Goal: Transaction & Acquisition: Book appointment/travel/reservation

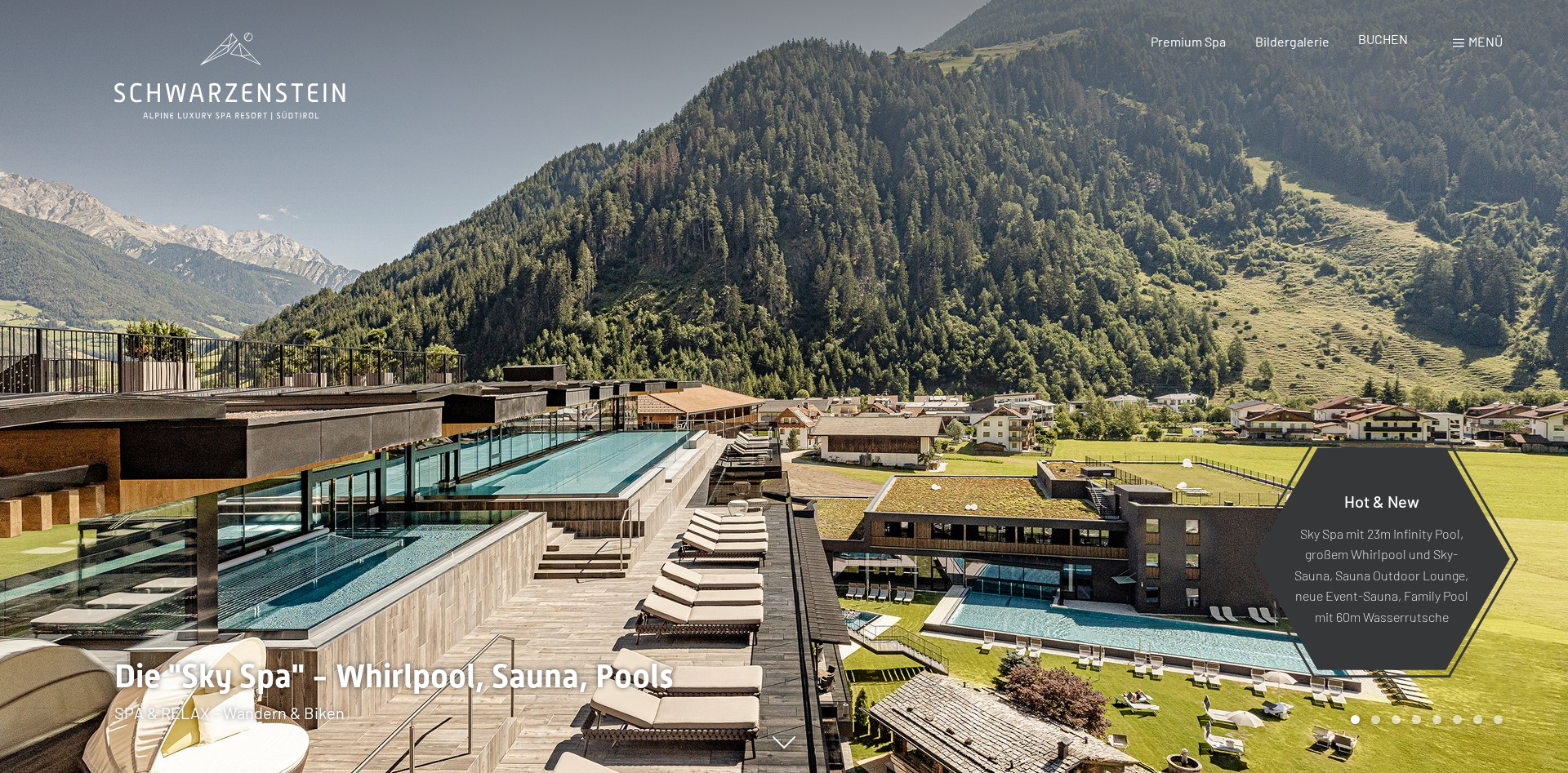
click at [1385, 38] on span "BUCHEN" at bounding box center [1383, 39] width 50 height 16
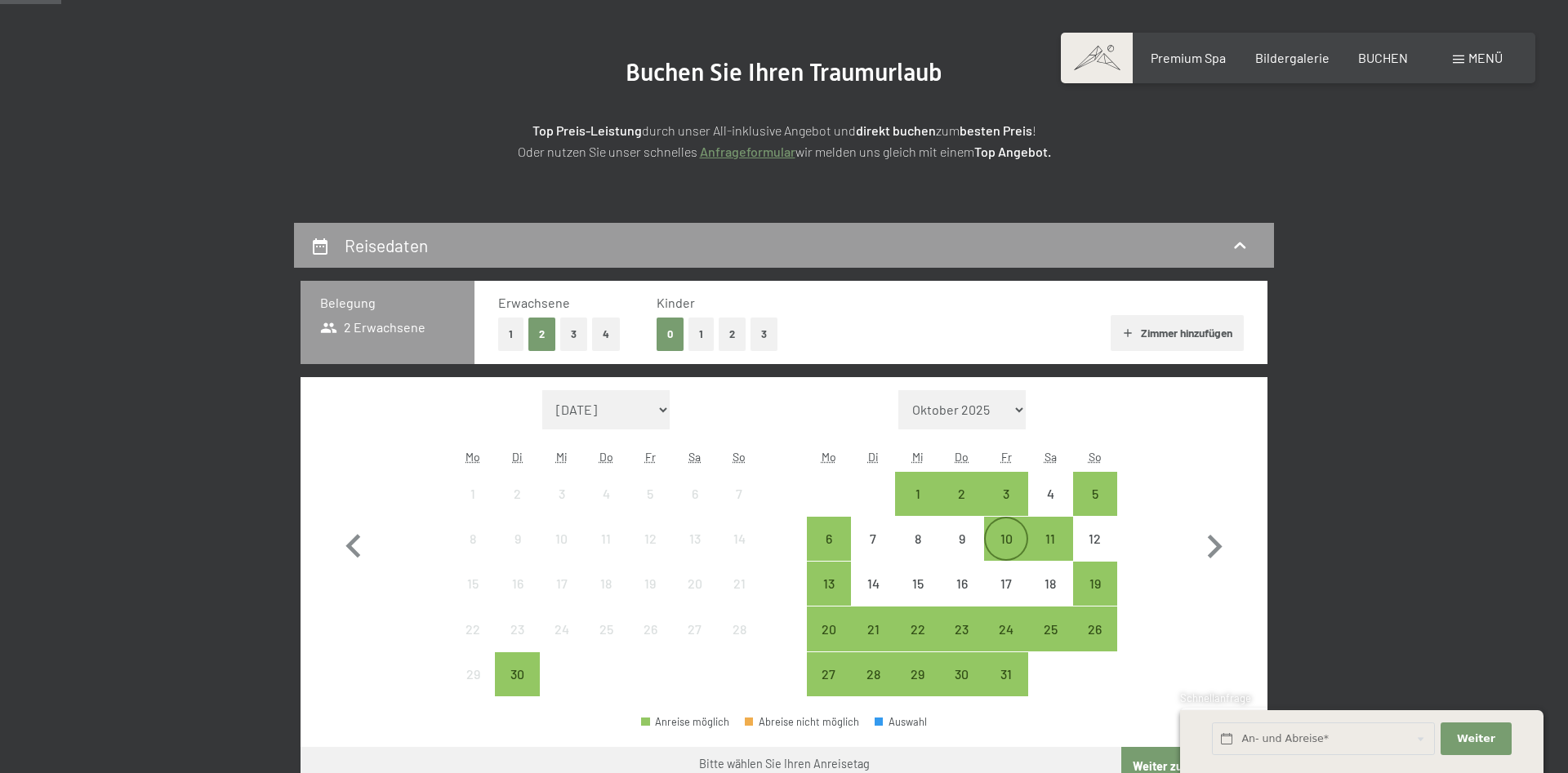
scroll to position [334, 0]
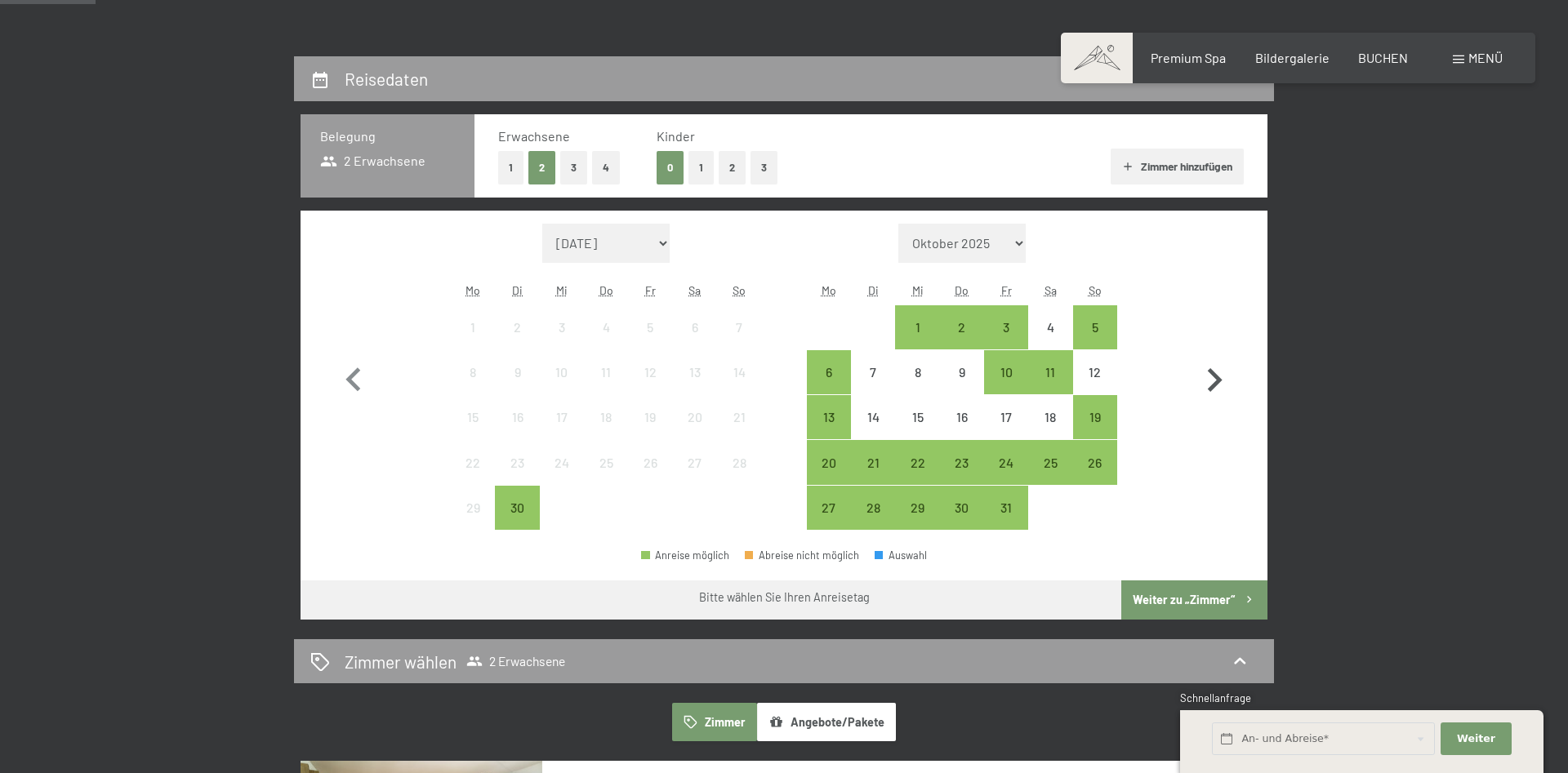
click at [1215, 375] on icon "button" at bounding box center [1215, 381] width 15 height 24
select select "2025-10-01"
select select "2025-11-01"
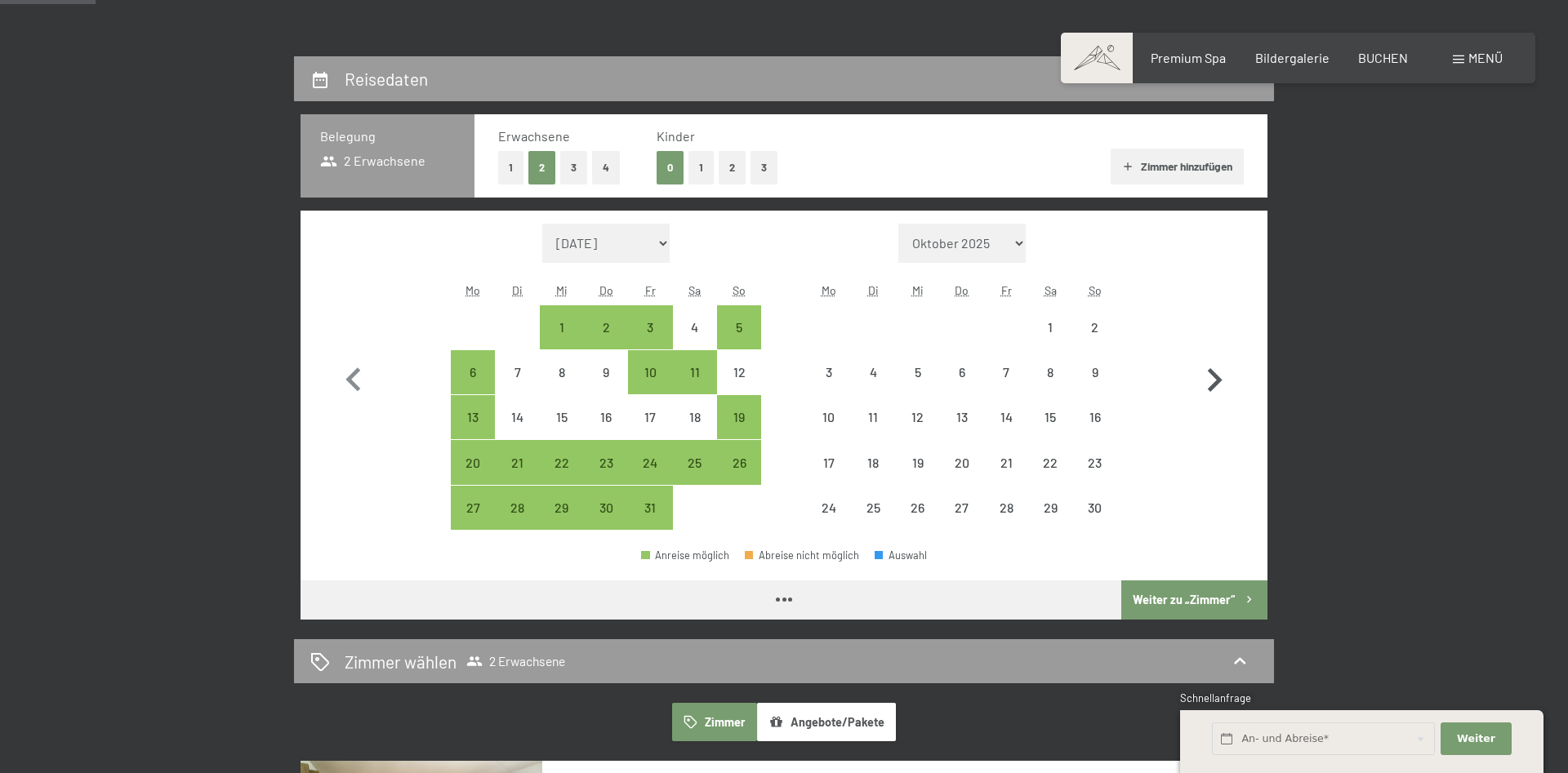
click at [1215, 375] on icon "button" at bounding box center [1215, 381] width 15 height 24
select select "2025-11-01"
select select "2025-12-01"
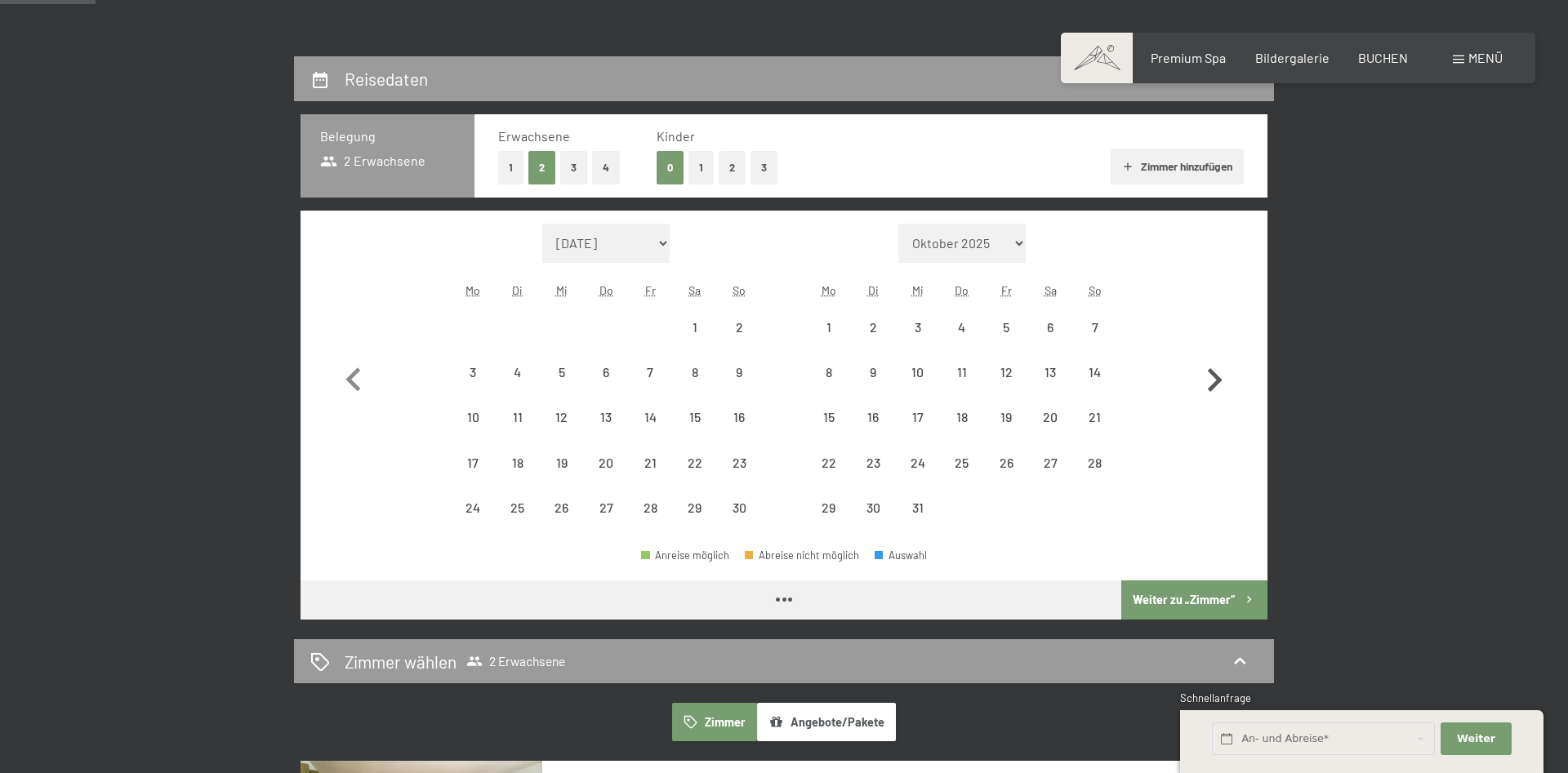
click at [1215, 375] on icon "button" at bounding box center [1215, 381] width 15 height 24
select select "2025-12-01"
select select "2026-01-01"
select select "2025-12-01"
select select "2026-01-01"
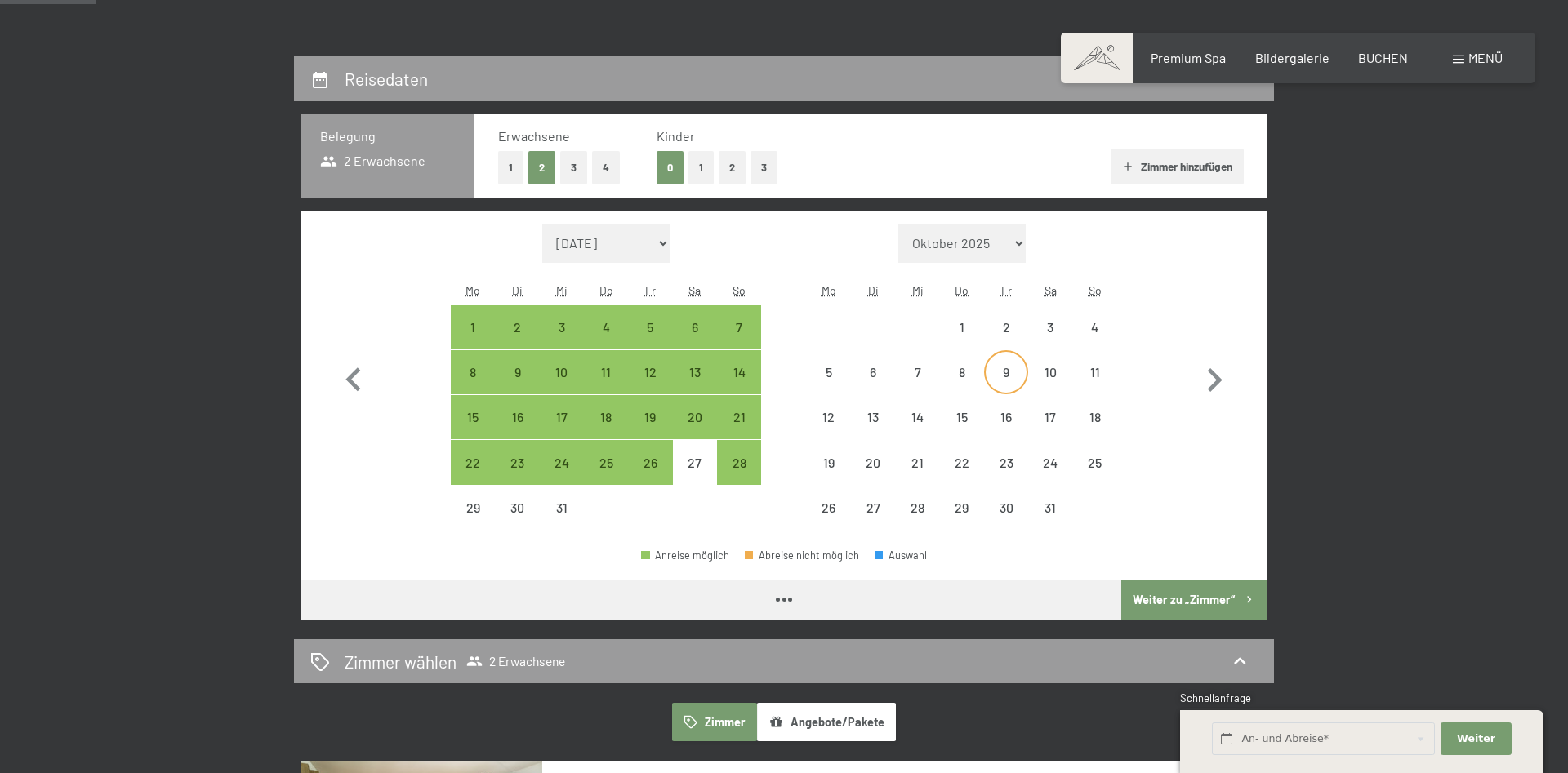
select select "2025-12-01"
select select "2026-01-01"
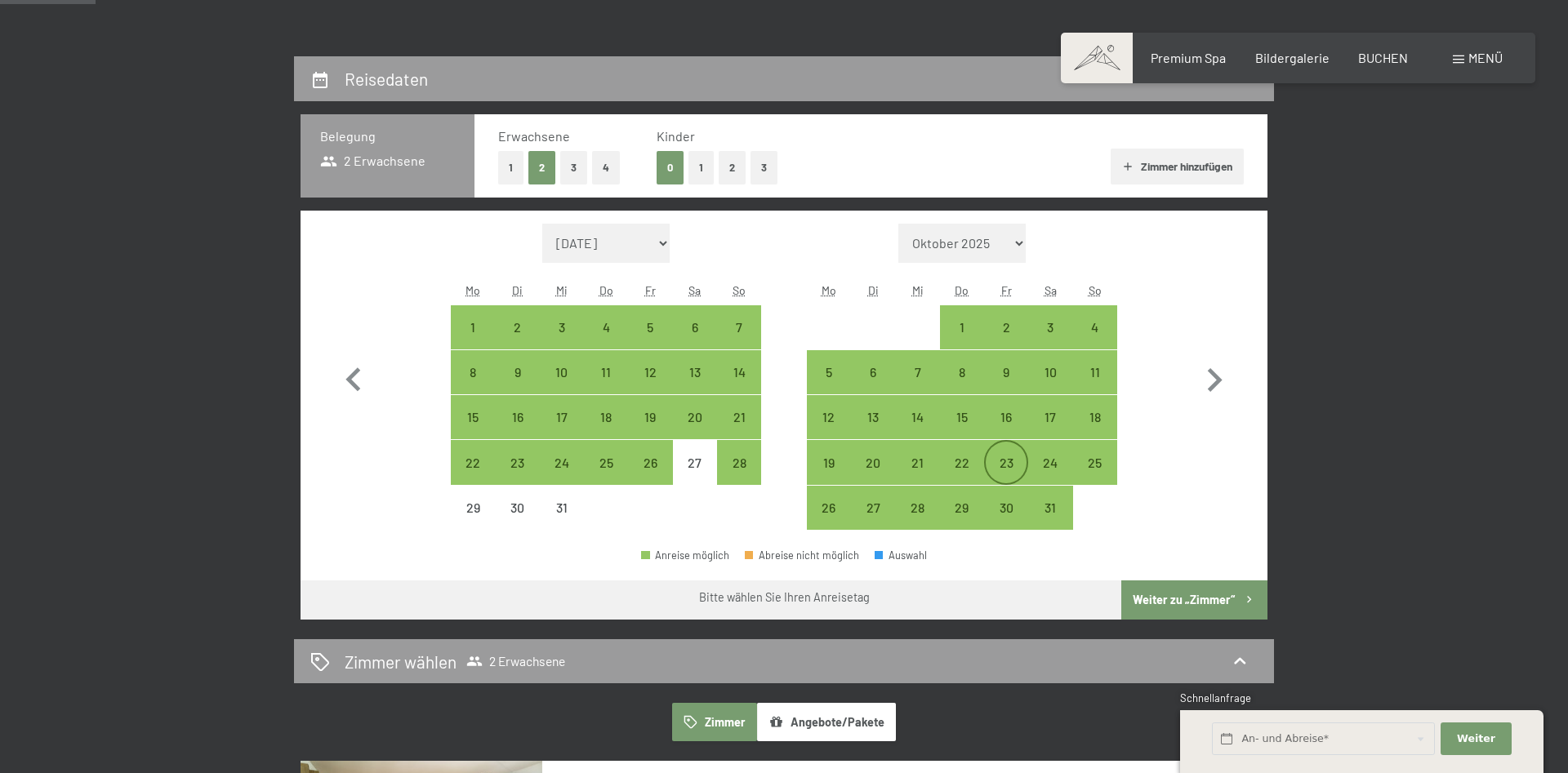
click at [1000, 459] on div "23" at bounding box center [1006, 477] width 40 height 40
select select "2025-12-01"
select select "2026-01-01"
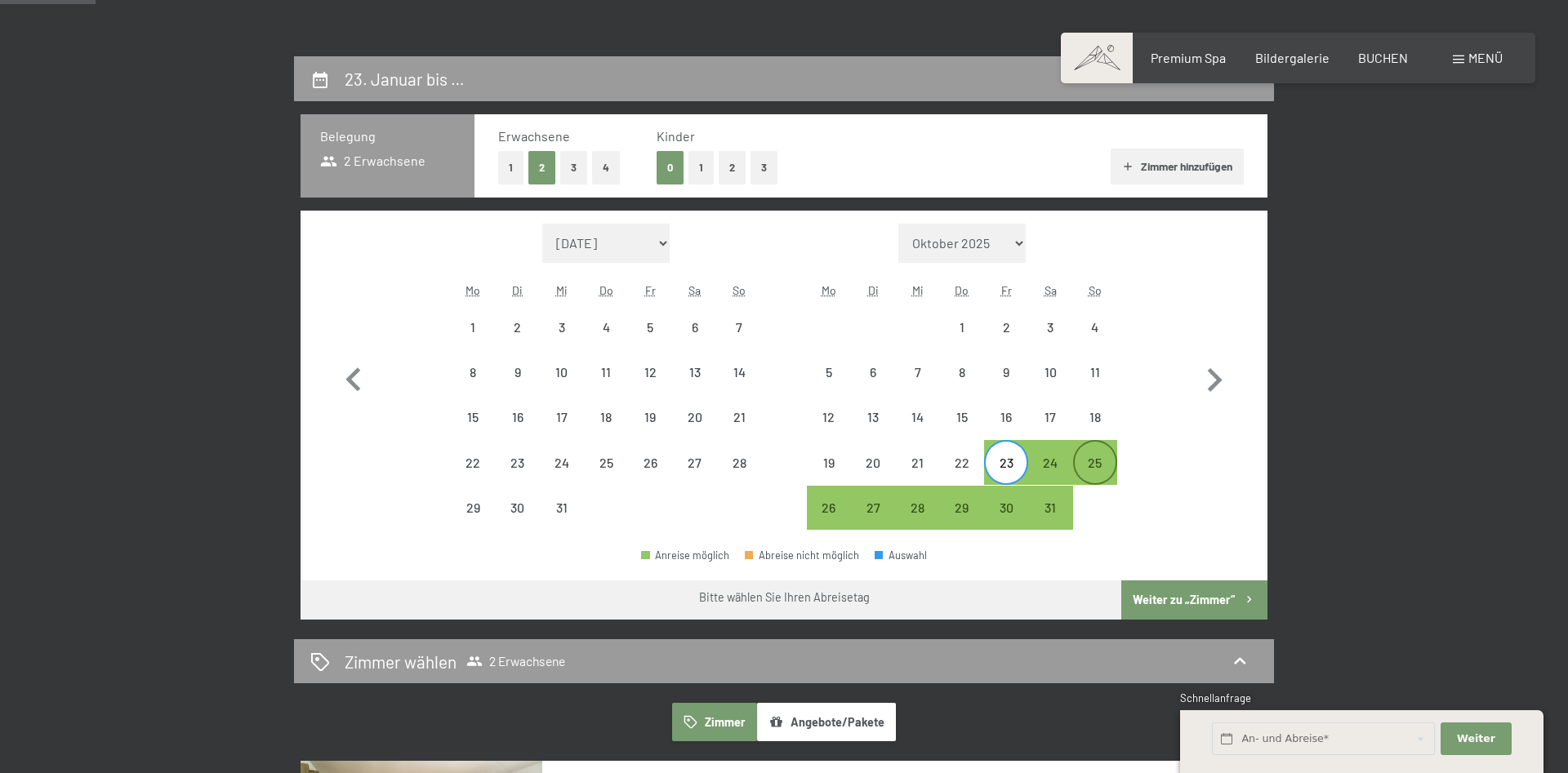
click at [1090, 465] on div "25" at bounding box center [1095, 477] width 40 height 40
select select "2025-12-01"
select select "2026-01-01"
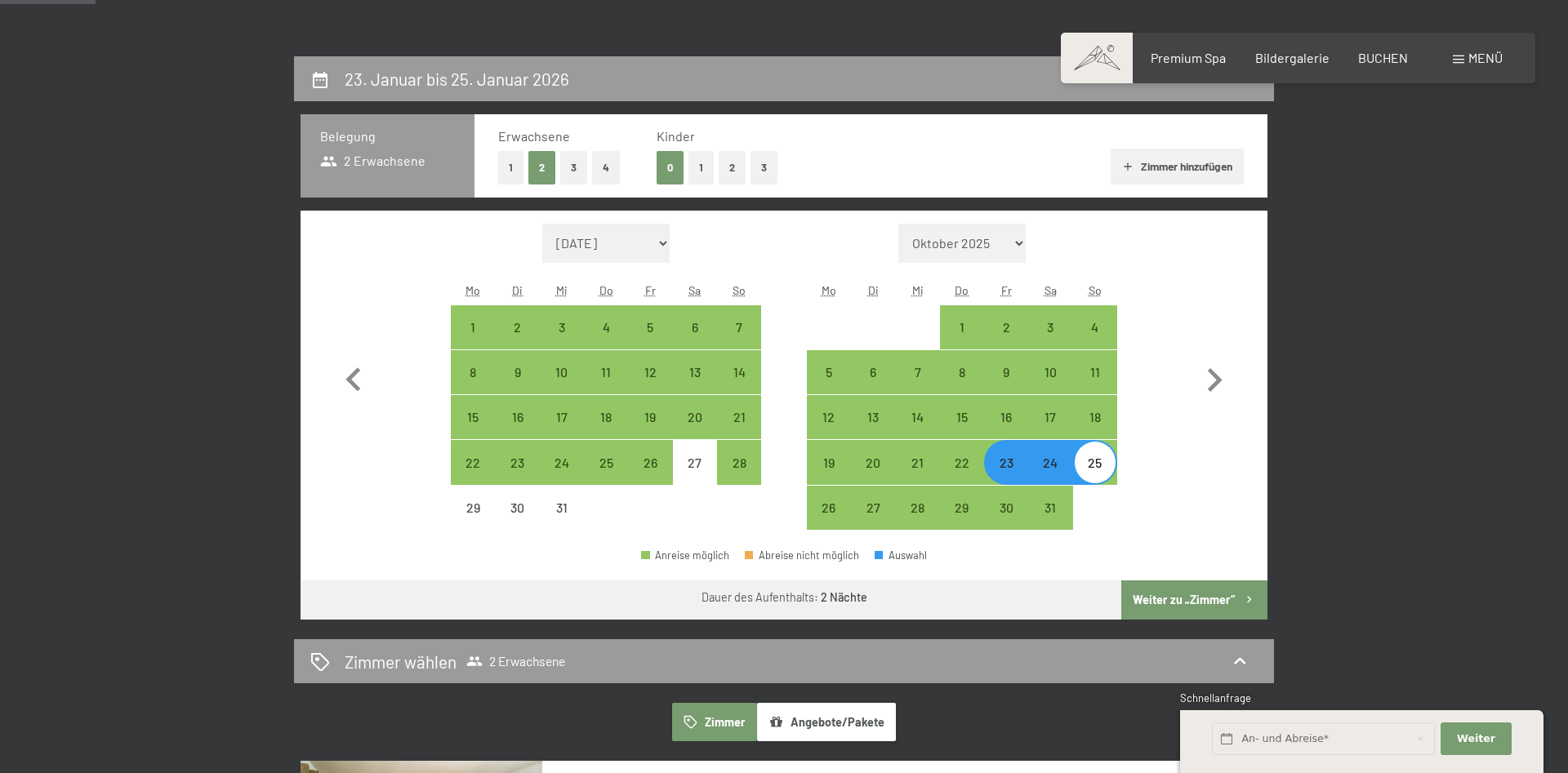
click at [1212, 592] on button "Weiter zu „Zimmer“" at bounding box center [1194, 600] width 146 height 40
select select "2025-12-01"
select select "2026-01-01"
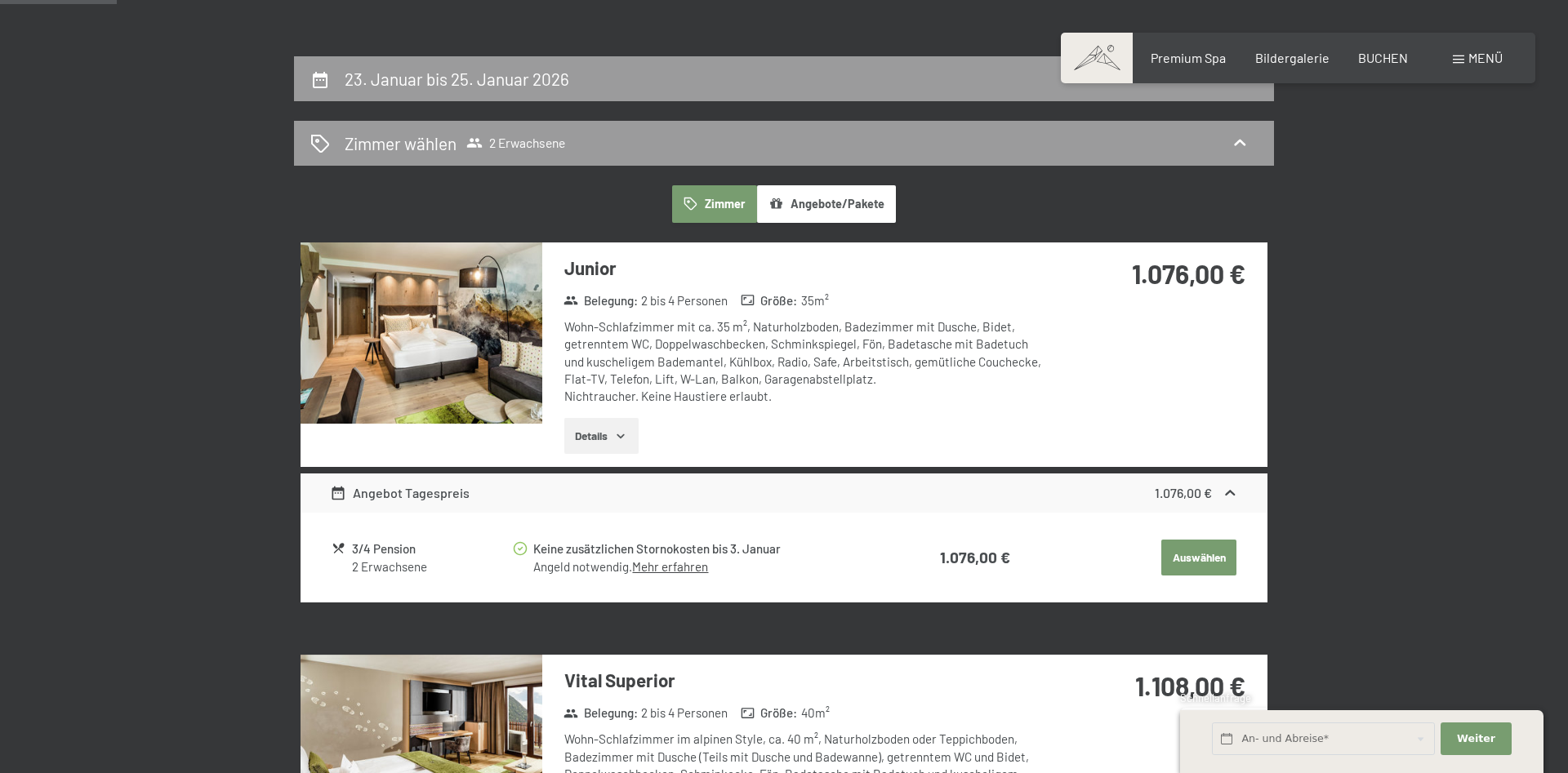
scroll to position [390, 0]
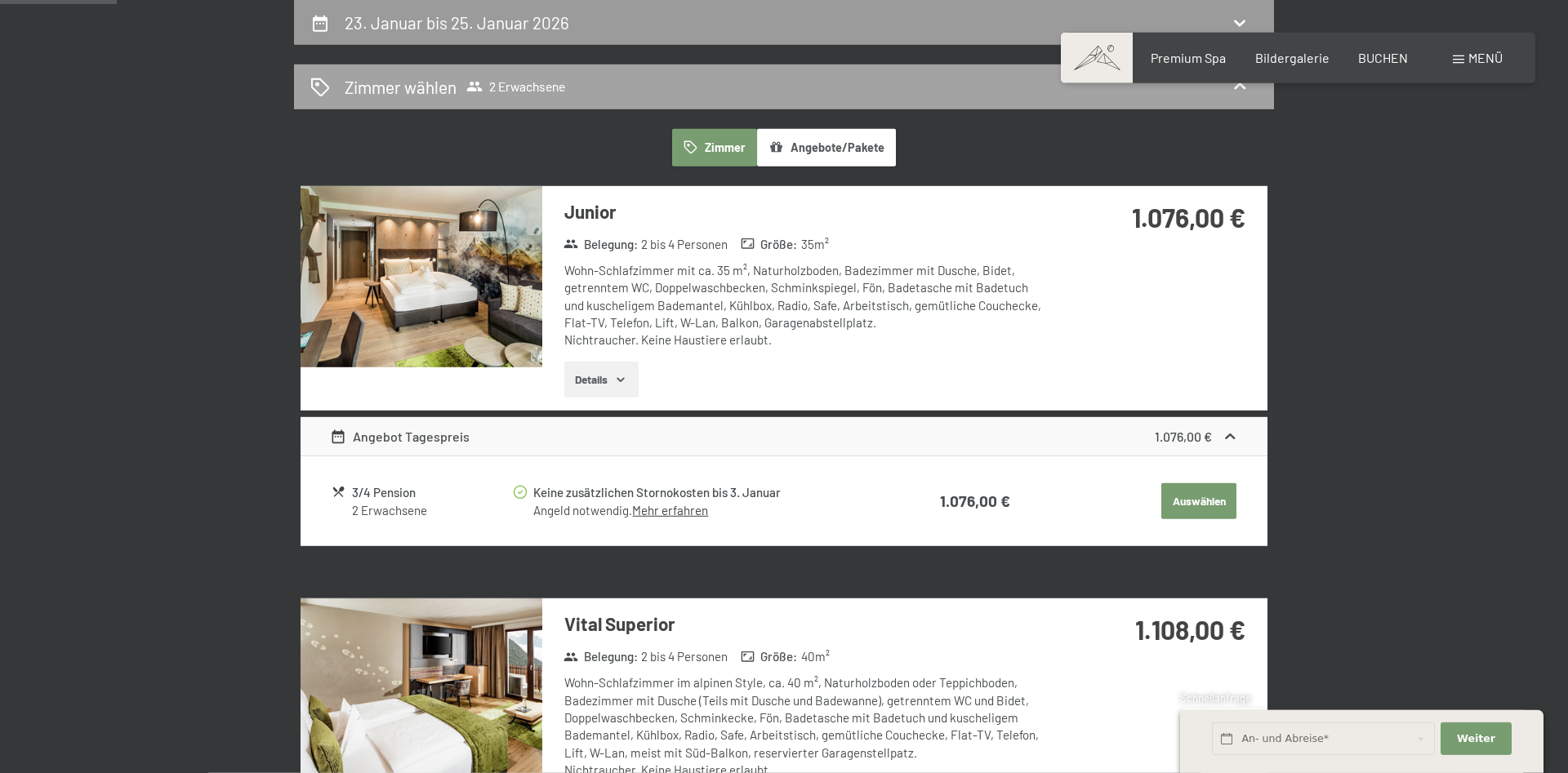
click at [531, 92] on span "2 Erwachsene" at bounding box center [516, 86] width 99 height 17
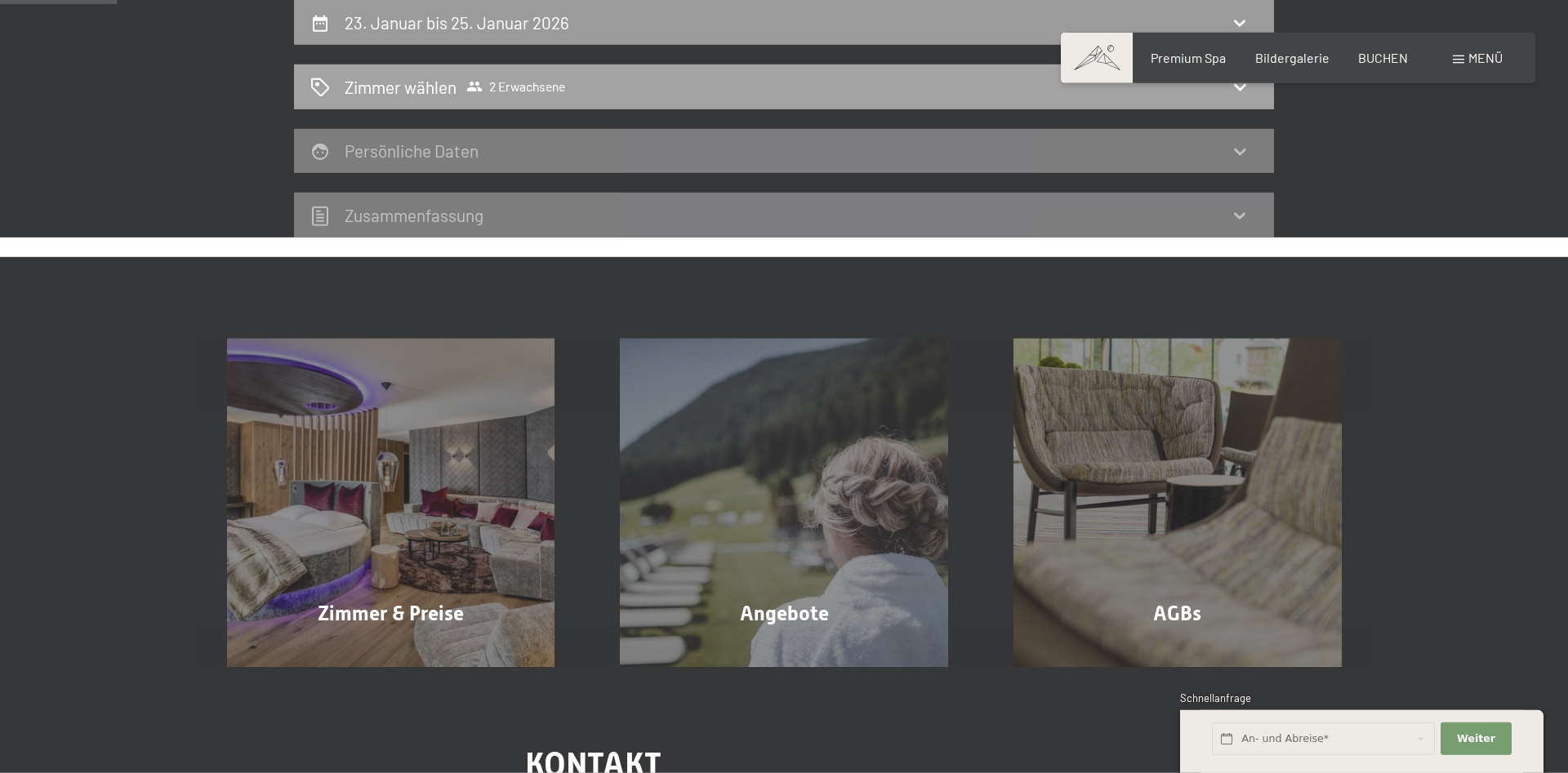
click at [1241, 95] on icon at bounding box center [1239, 86] width 19 height 19
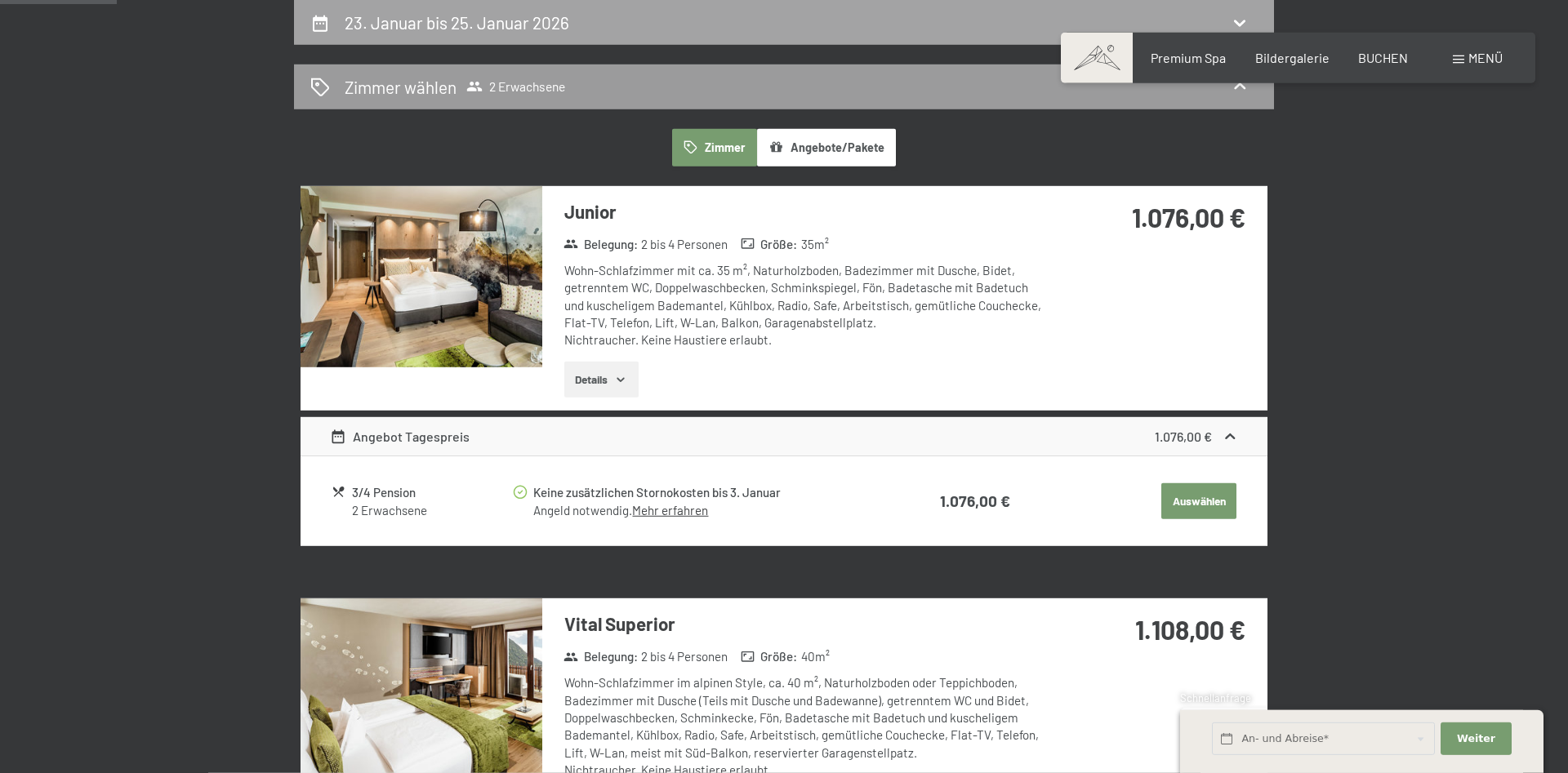
click at [588, 17] on div "23. Januar bis 25. Januar 2026" at bounding box center [784, 23] width 948 height 24
select select "2025-12-01"
select select "2026-01-01"
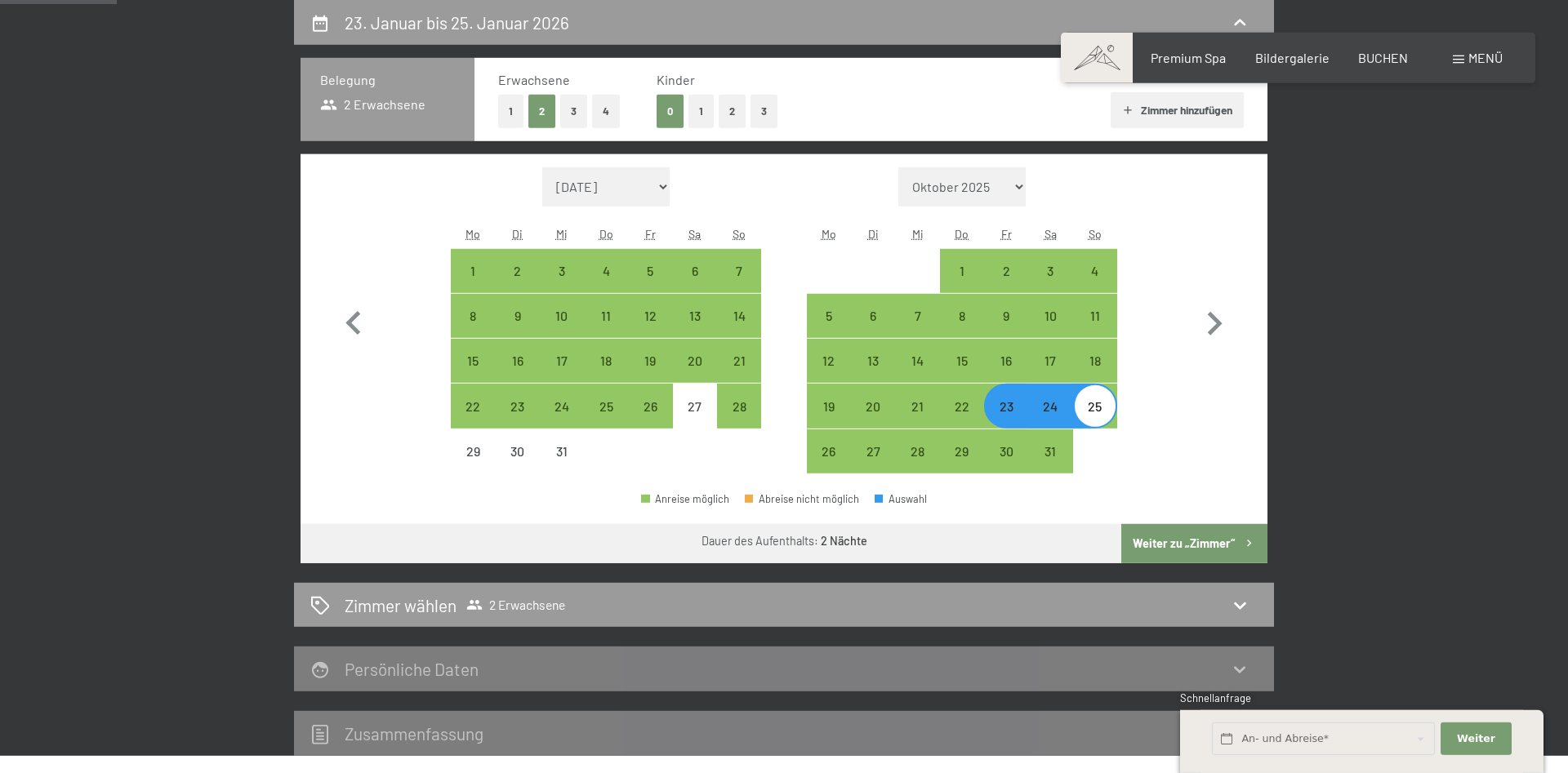
click at [706, 111] on button "1" at bounding box center [701, 111] width 26 height 33
select select "2025-12-01"
select select "2026-01-01"
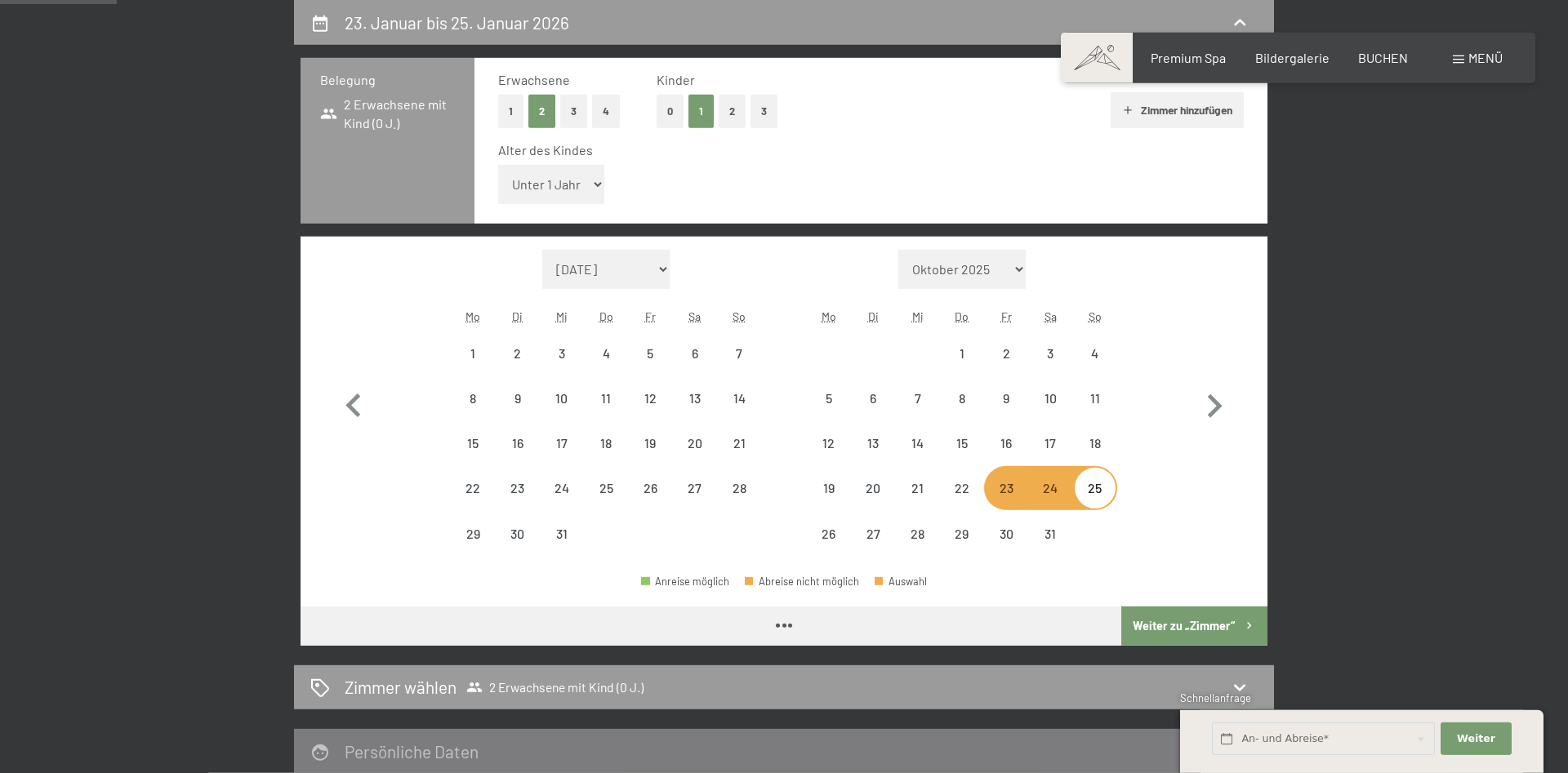
click at [498, 165] on select "Unter 1 Jahr 1 Jahr 2 Jahre 3 Jahre 4 Jahre 5 Jahre 6 Jahre 7 Jahre 8 Jahre 9 J…" at bounding box center [551, 184] width 107 height 40
select select "2025-12-01"
select select "2026-01-01"
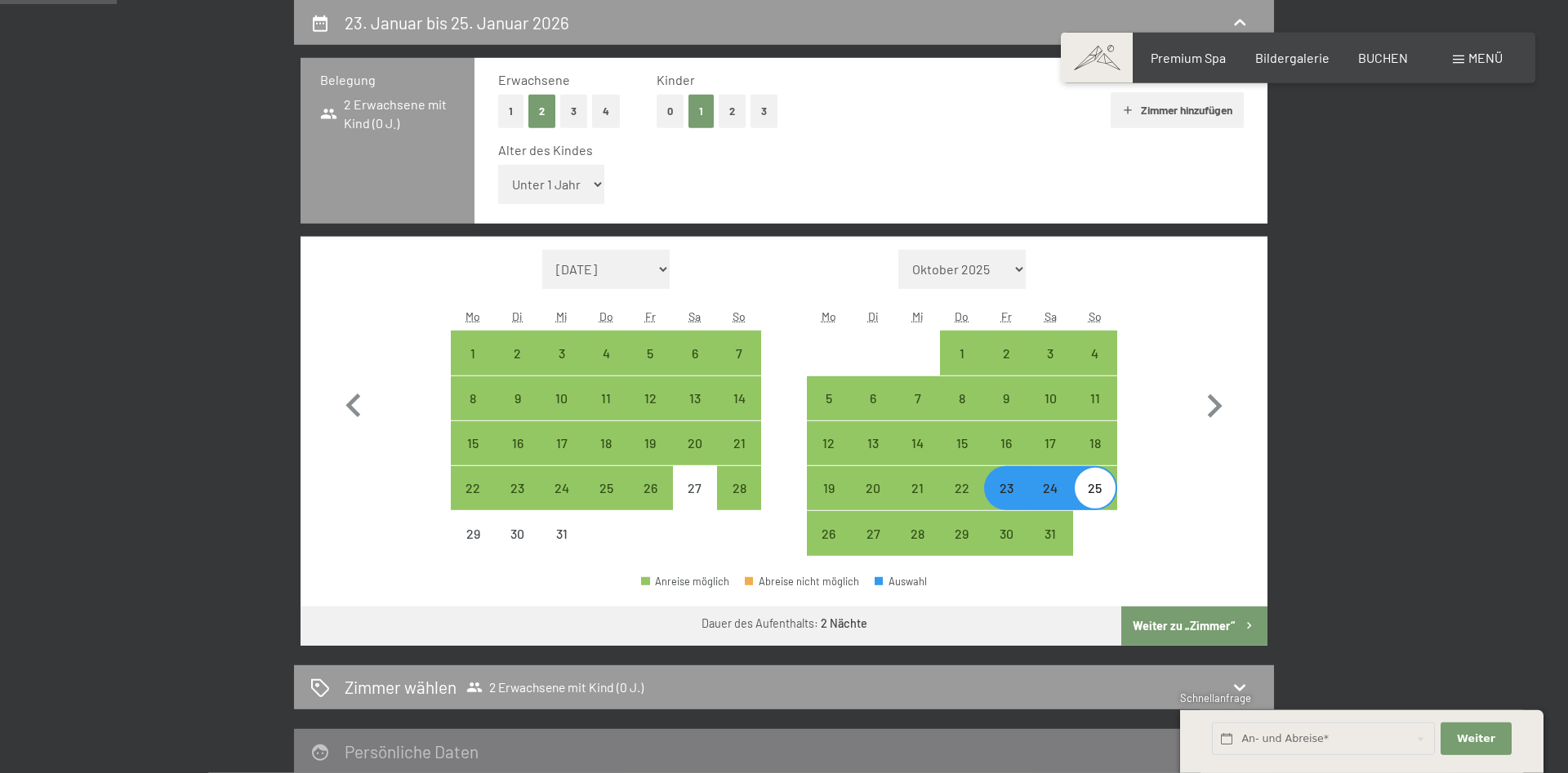
select select "9"
click option "9 Jahre" at bounding box center [0, 0] width 0 height 0
select select "2025-12-01"
select select "2026-01-01"
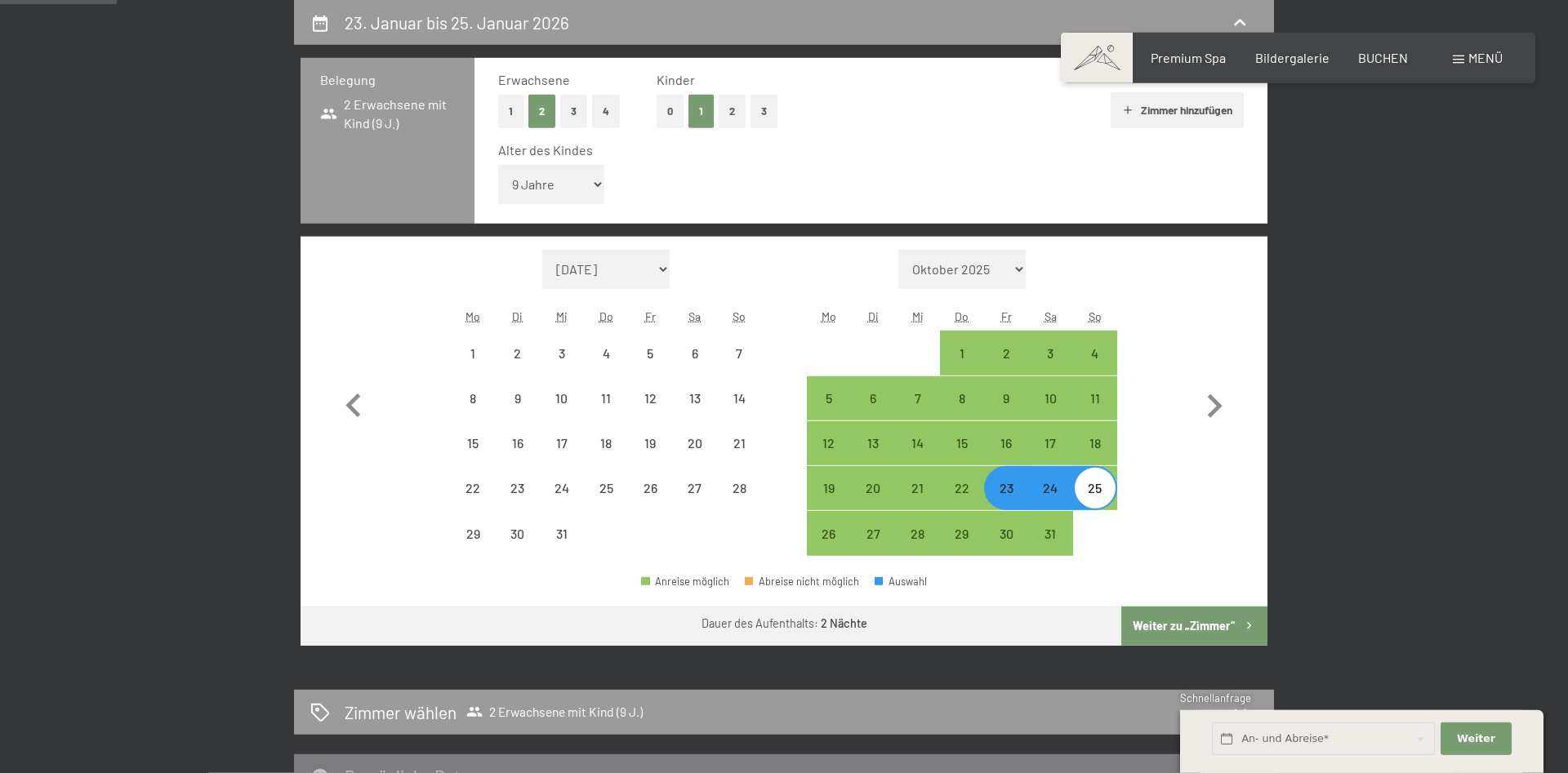
select select "2025-12-01"
select select "2026-01-01"
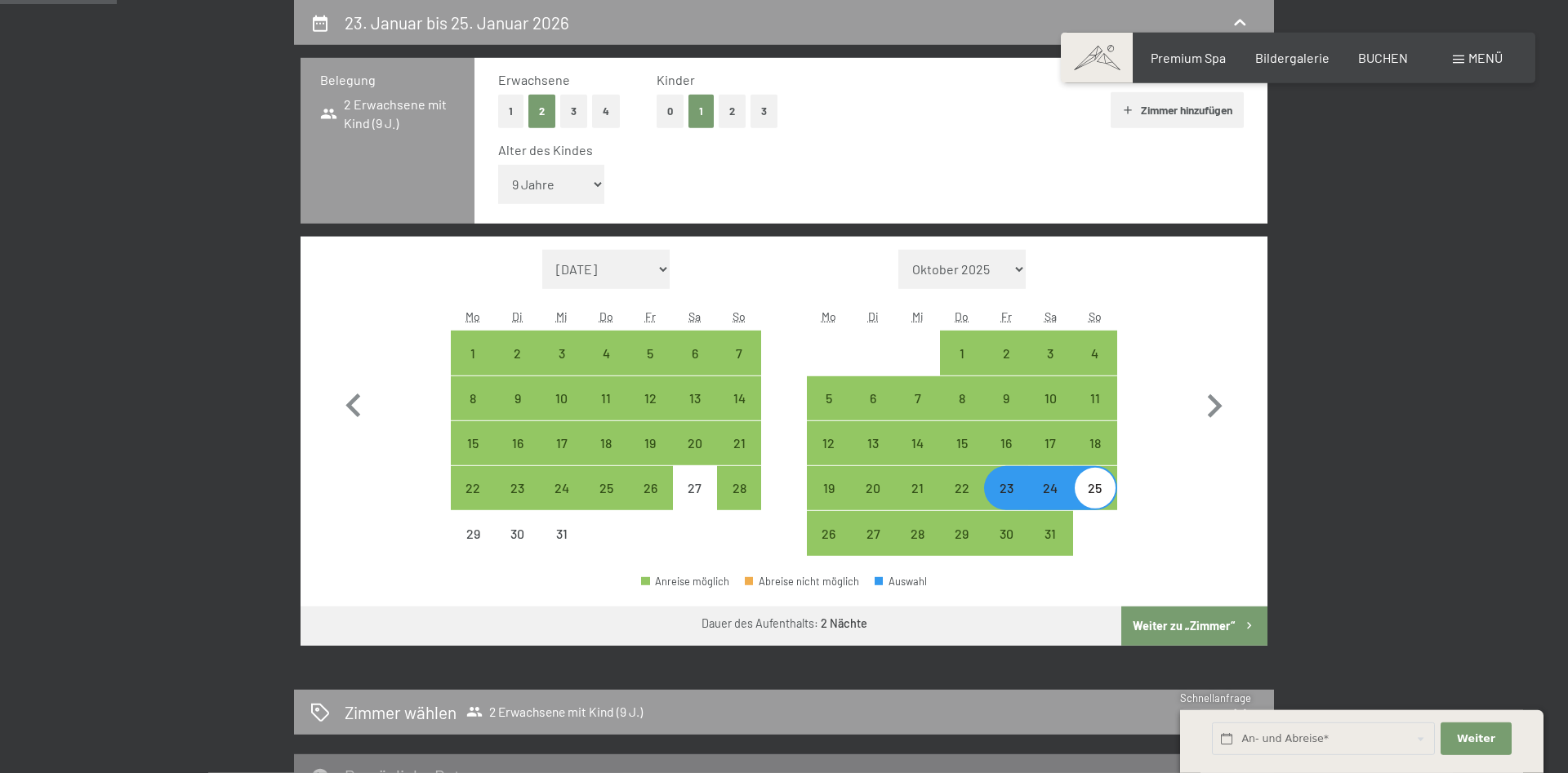
click at [1176, 616] on button "Weiter zu „Zimmer“" at bounding box center [1194, 626] width 146 height 40
select select "2025-12-01"
select select "2026-01-01"
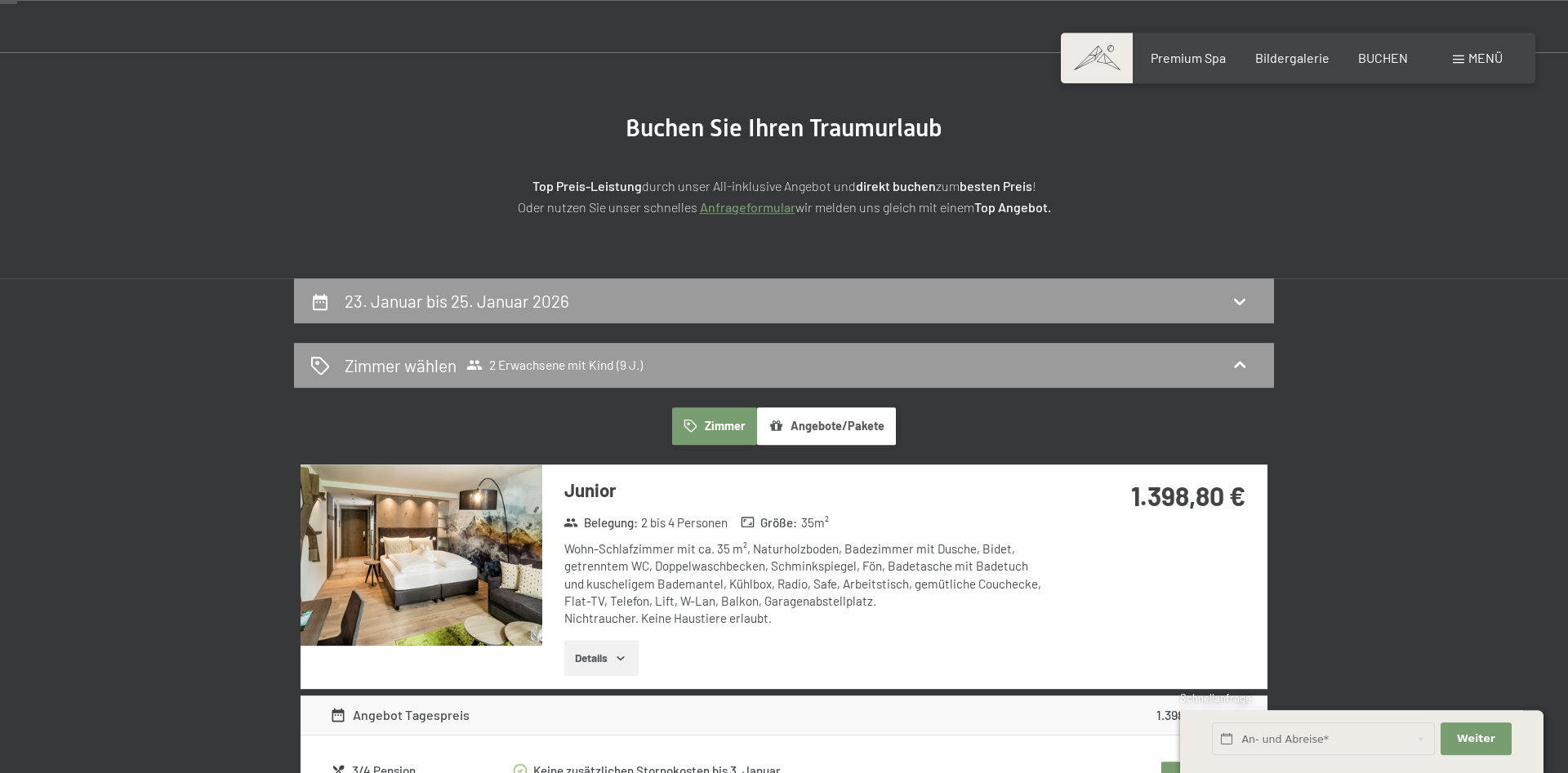
scroll to position [56, 0]
